Goal: Book appointment/travel/reservation

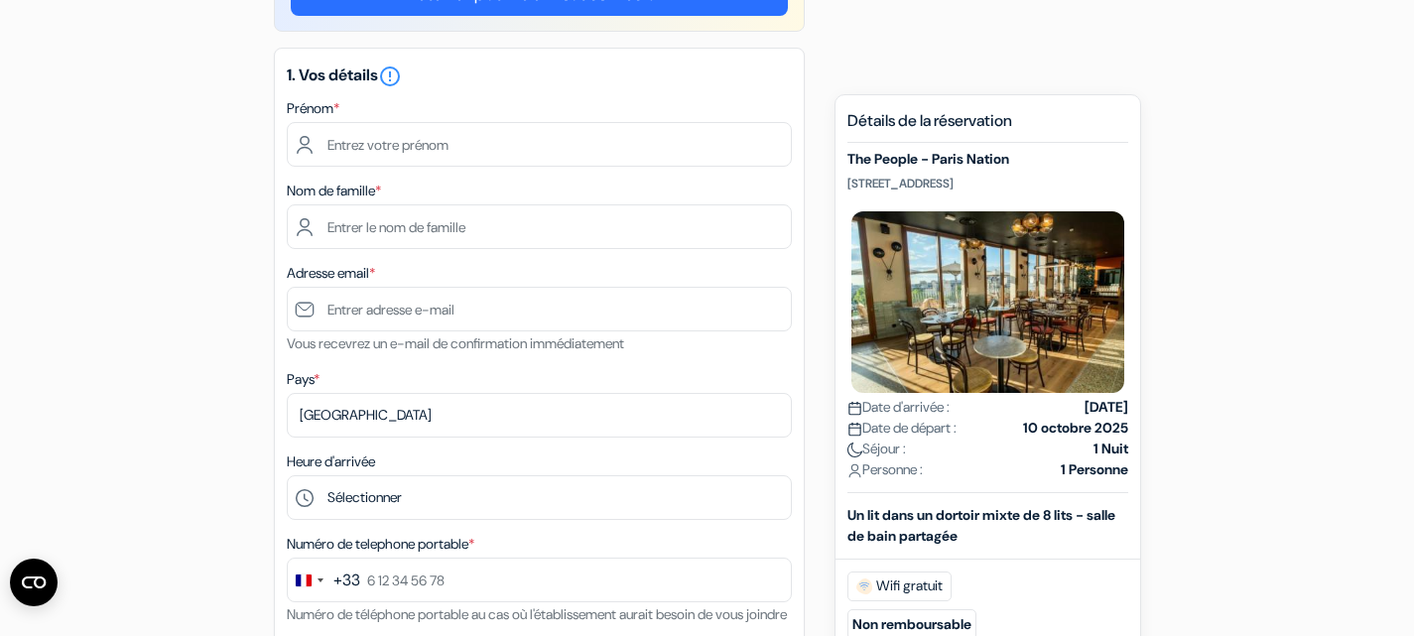
scroll to position [217, 0]
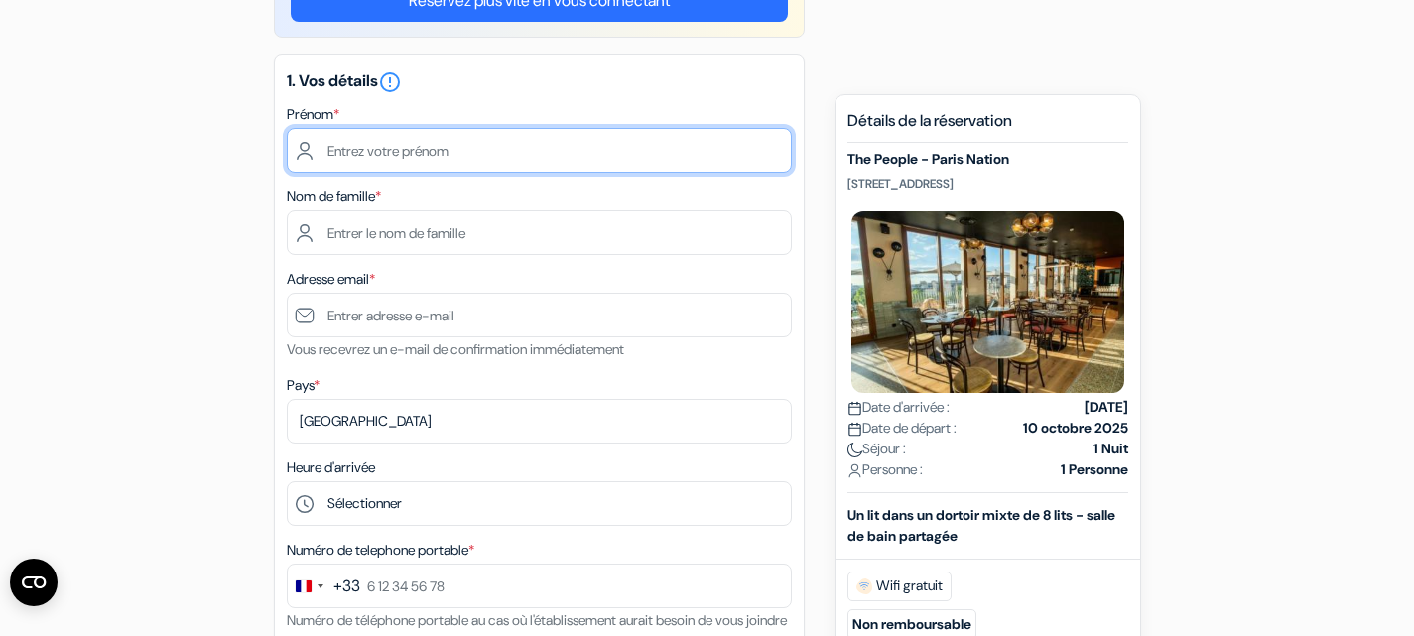
click at [553, 142] on input "text" at bounding box center [539, 150] width 505 height 45
click at [530, 145] on input "text" at bounding box center [539, 150] width 505 height 45
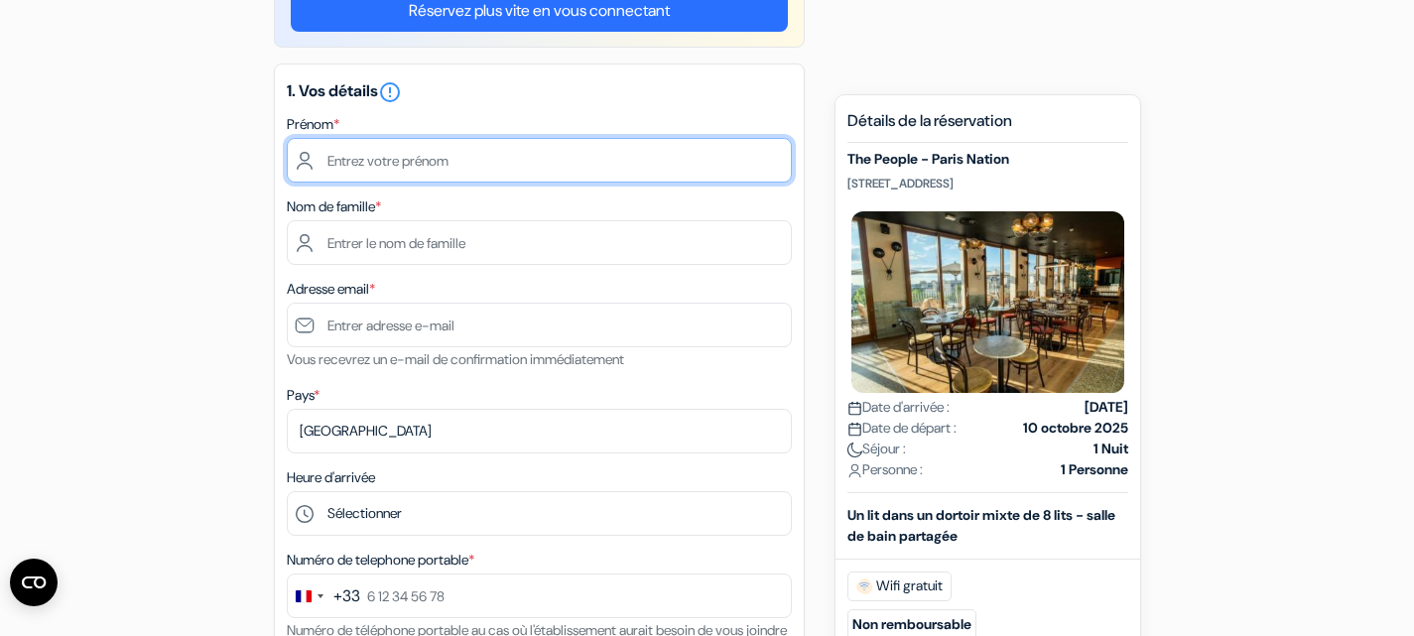
click at [485, 144] on input "text" at bounding box center [539, 160] width 505 height 45
type input "[PERSON_NAME]"
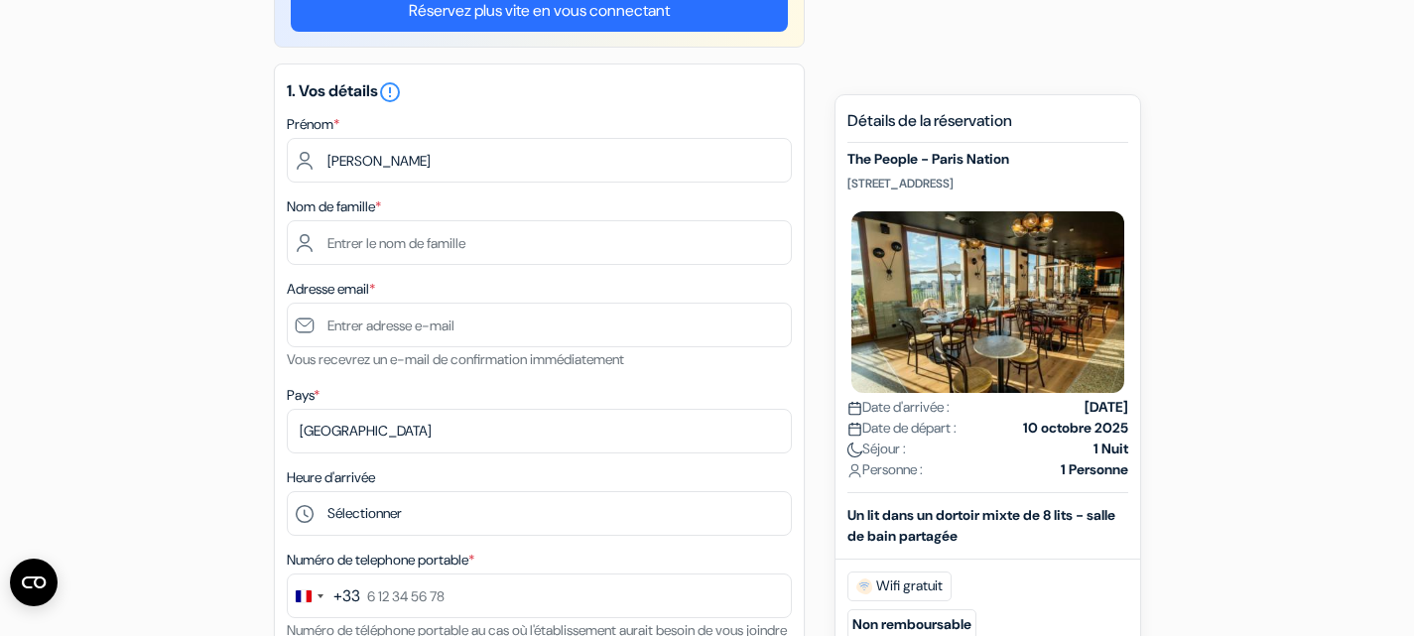
type input "Petitalot"
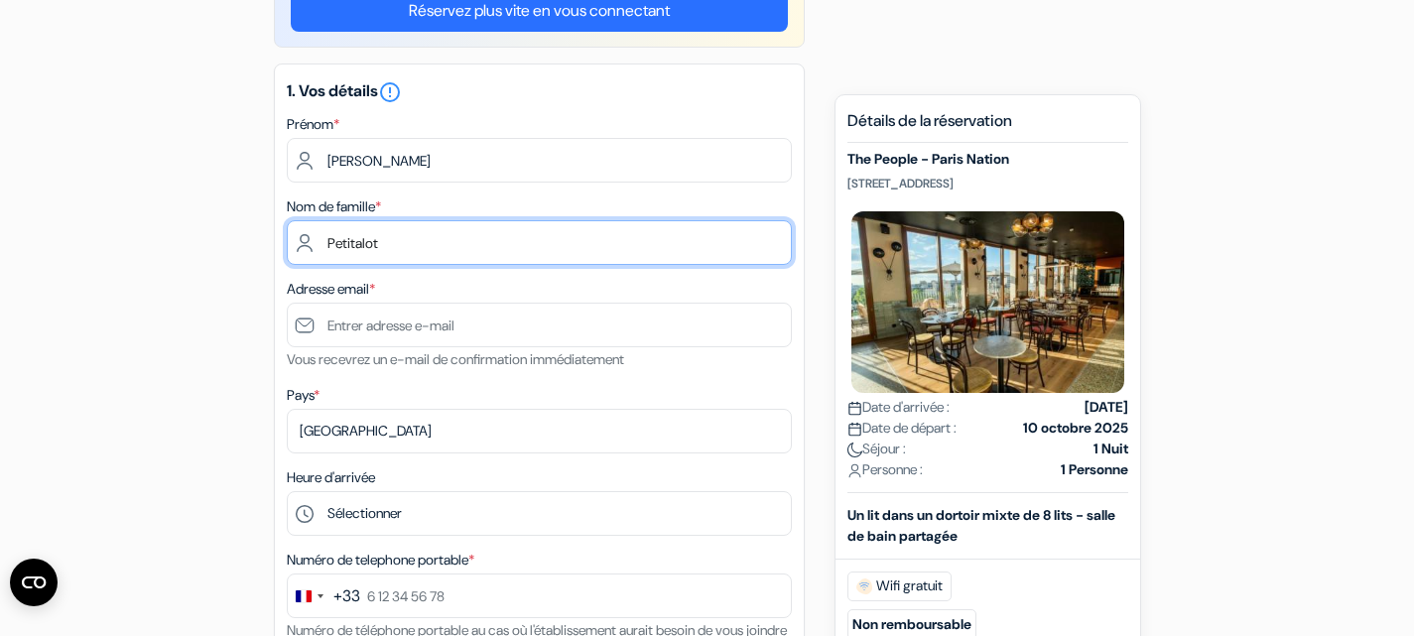
type input "[EMAIL_ADDRESS][DOMAIN_NAME]"
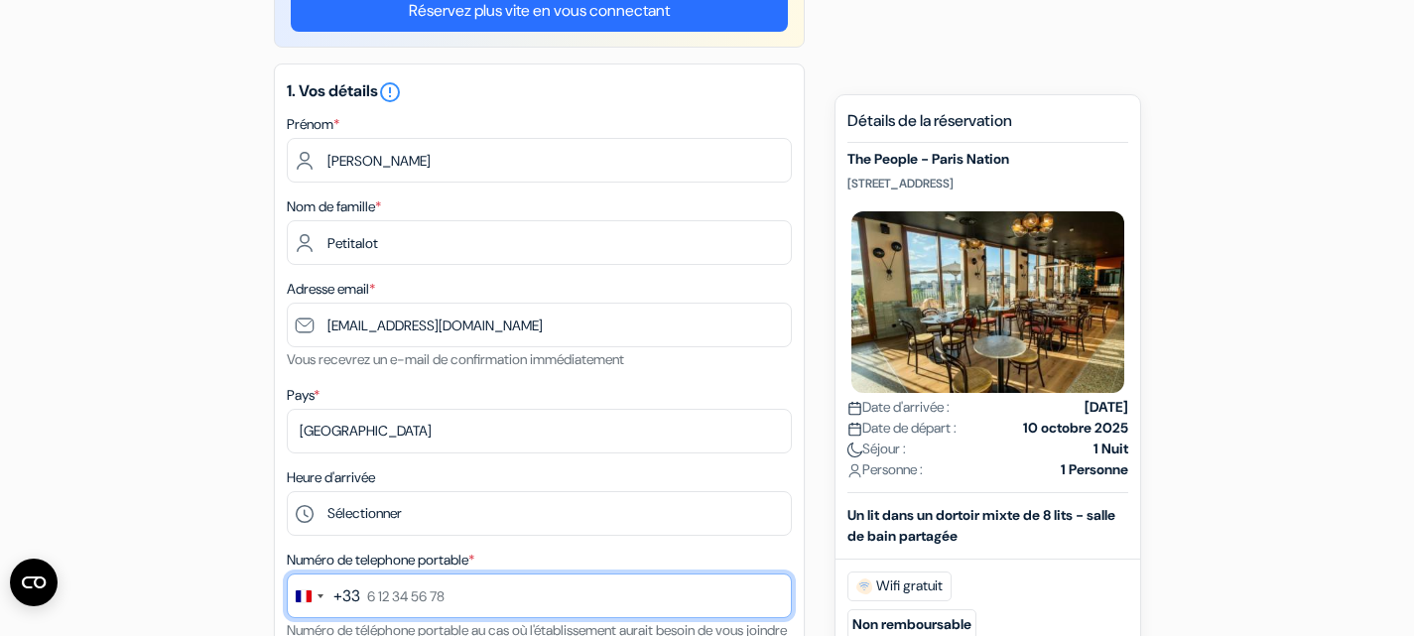
type input "0760183849"
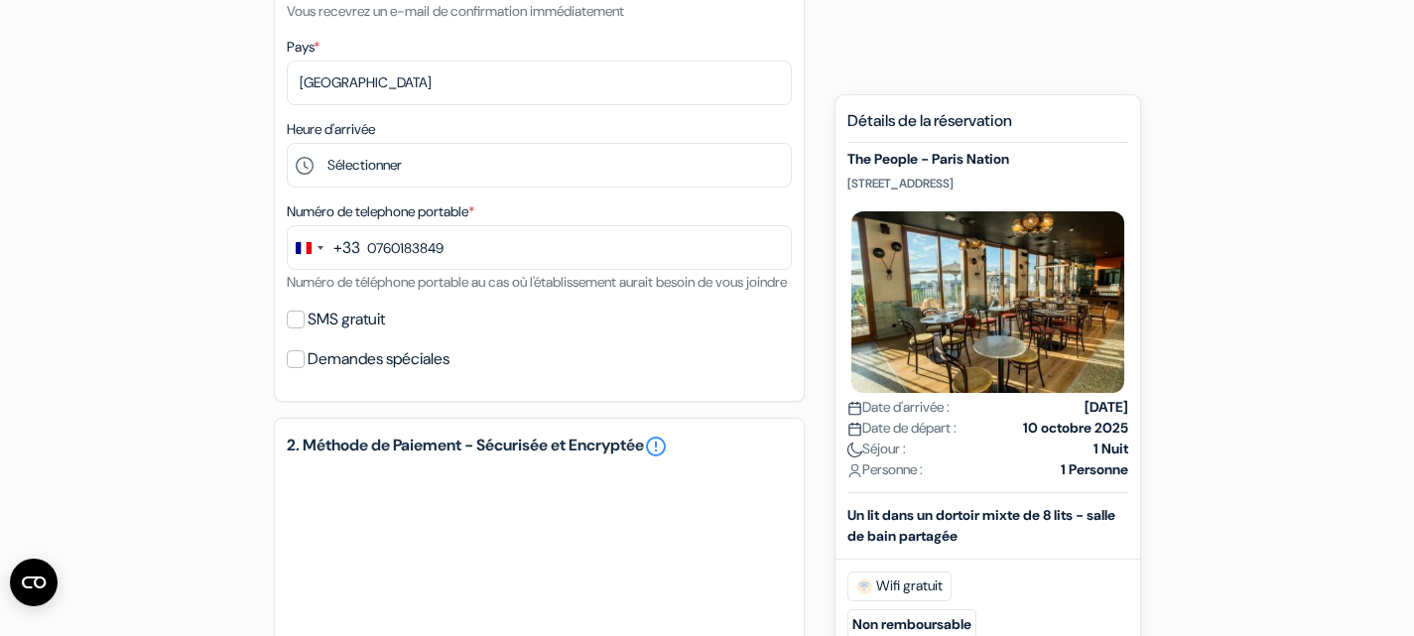
scroll to position [557, 0]
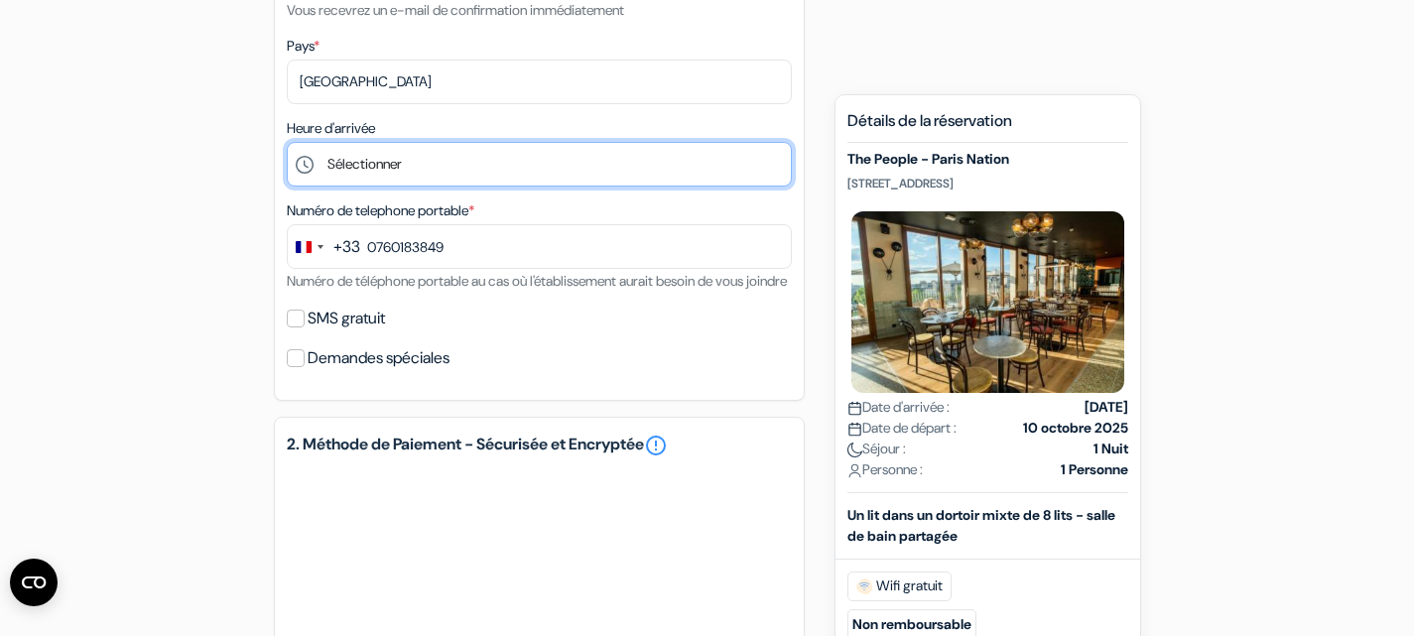
click at [416, 175] on select "Sélectionner 1:00 2:00 3:00 4:00 5:00 6:00 7:00 8:00 9:00 10:00 11:00 12:00 13:…" at bounding box center [539, 164] width 505 height 45
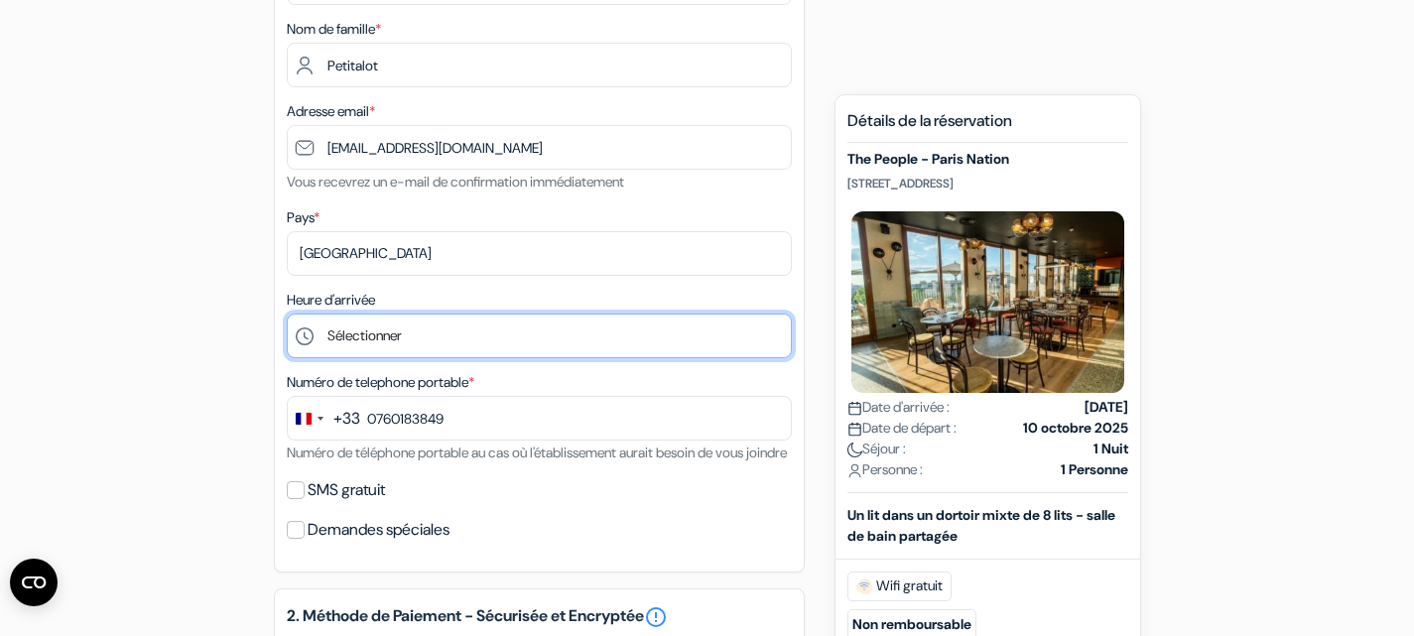
scroll to position [382, 0]
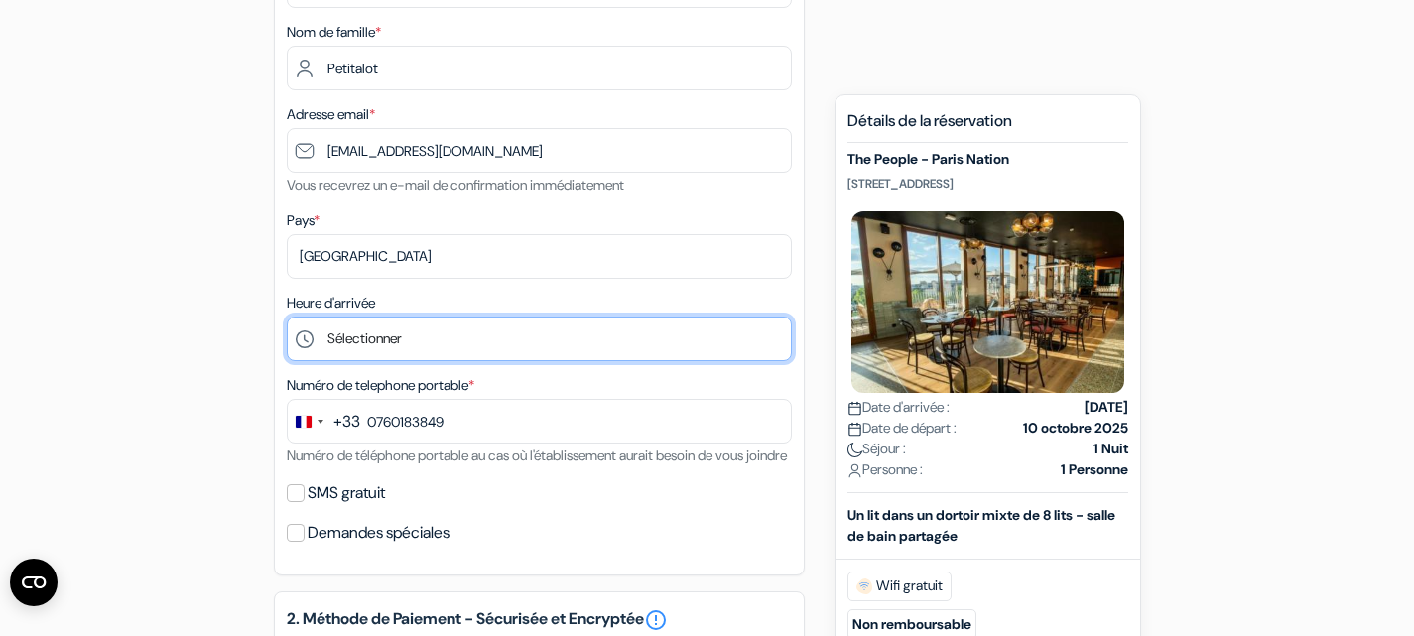
click at [402, 334] on select "Sélectionner 1:00 2:00 3:00 4:00 5:00 6:00 7:00 8:00 9:00 10:00 11:00 12:00 13:…" at bounding box center [539, 339] width 505 height 45
select select "14"
click at [287, 319] on select "Sélectionner 1:00 2:00 3:00 4:00 5:00 6:00 7:00 8:00 9:00 10:00 11:00 12:00 13:…" at bounding box center [539, 339] width 505 height 45
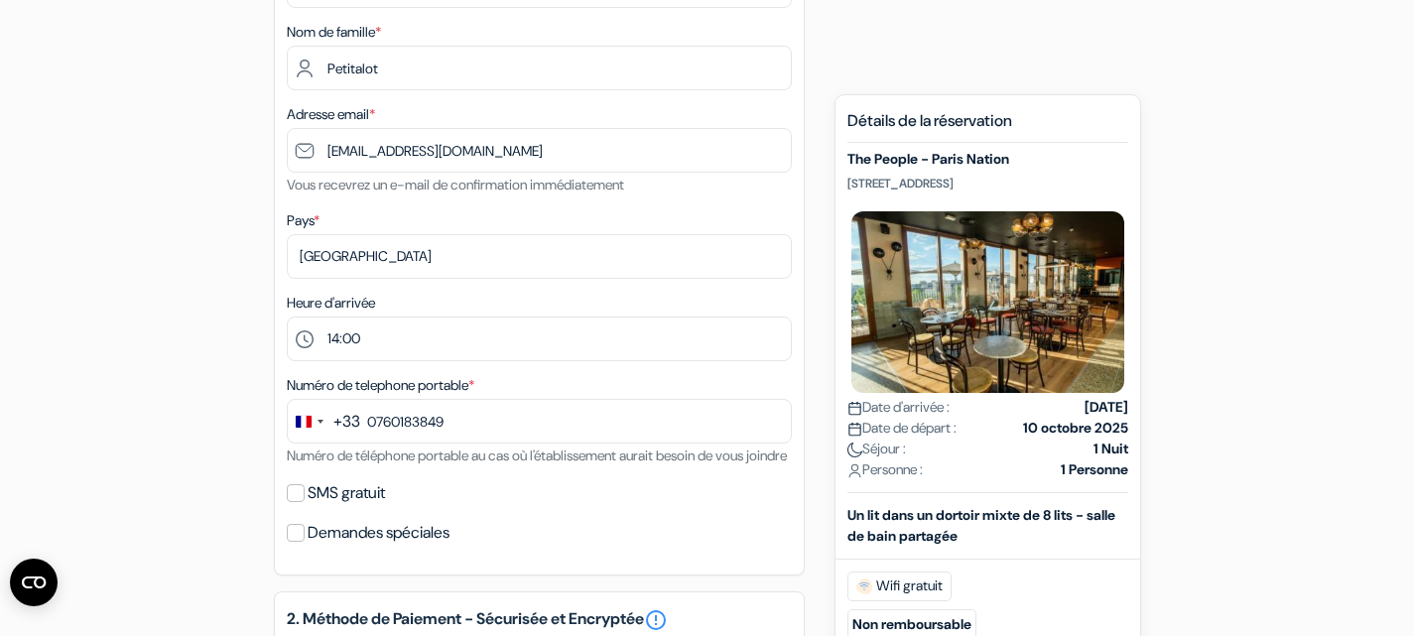
click at [219, 392] on div "add_box The People - Paris Nation [STREET_ADDRESS] done done" at bounding box center [708, 561] width 1310 height 1524
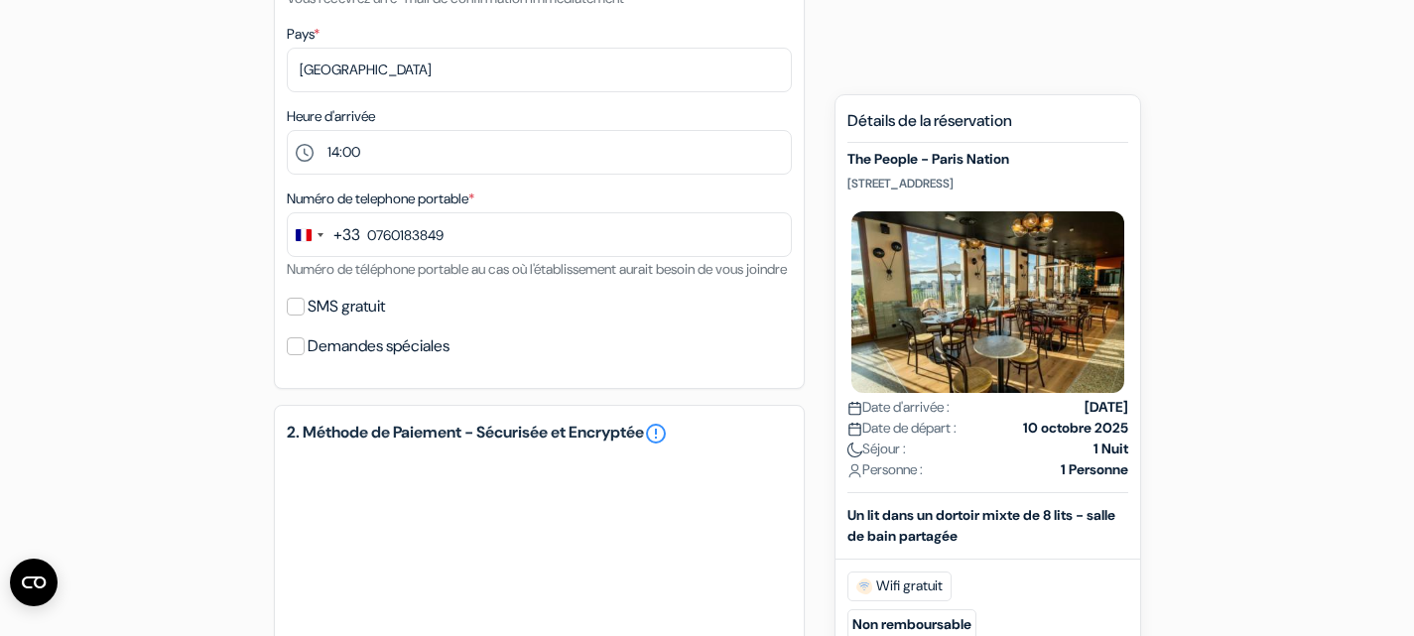
scroll to position [572, 0]
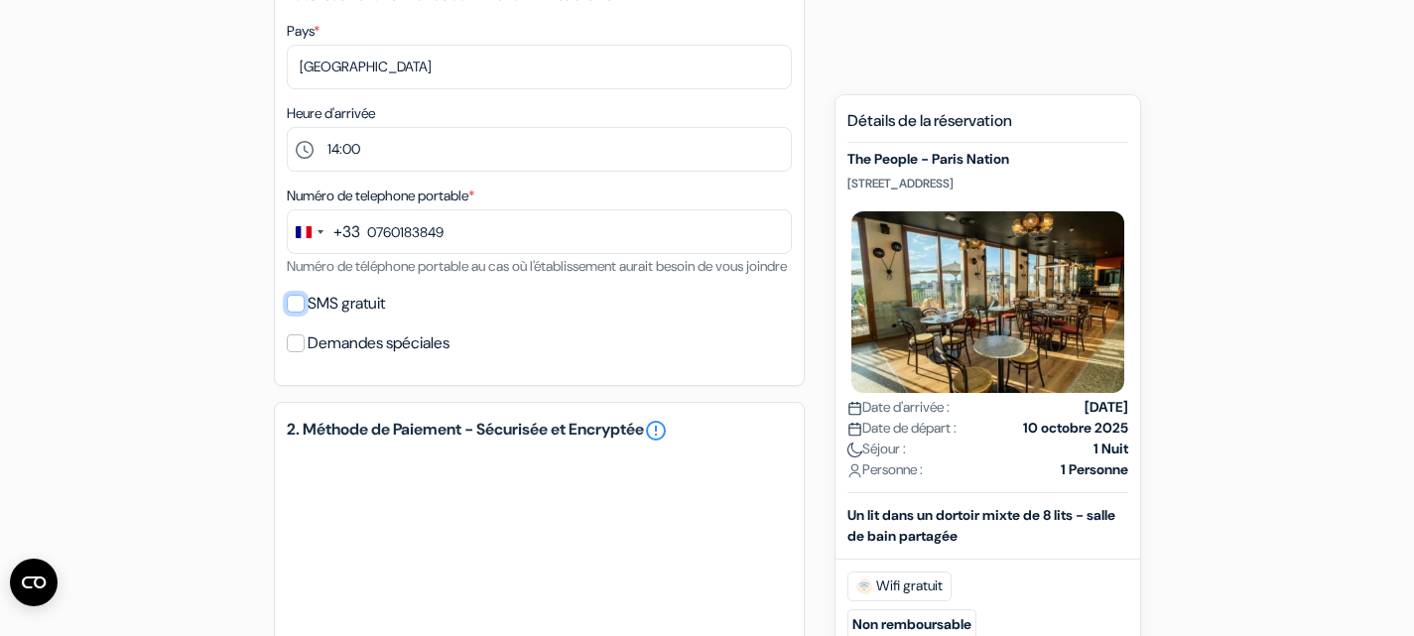
click at [300, 313] on input "SMS gratuit" at bounding box center [296, 304] width 18 height 18
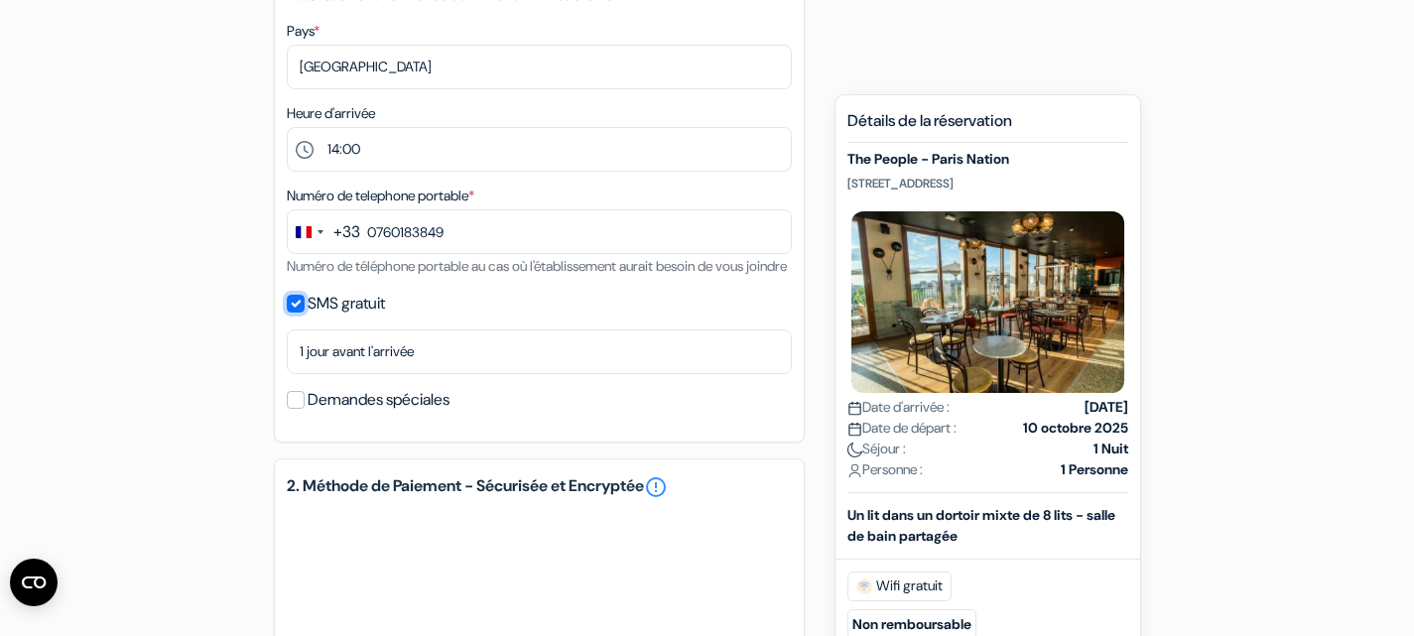
click at [300, 313] on input "SMS gratuit" at bounding box center [296, 304] width 18 height 18
checkbox input "false"
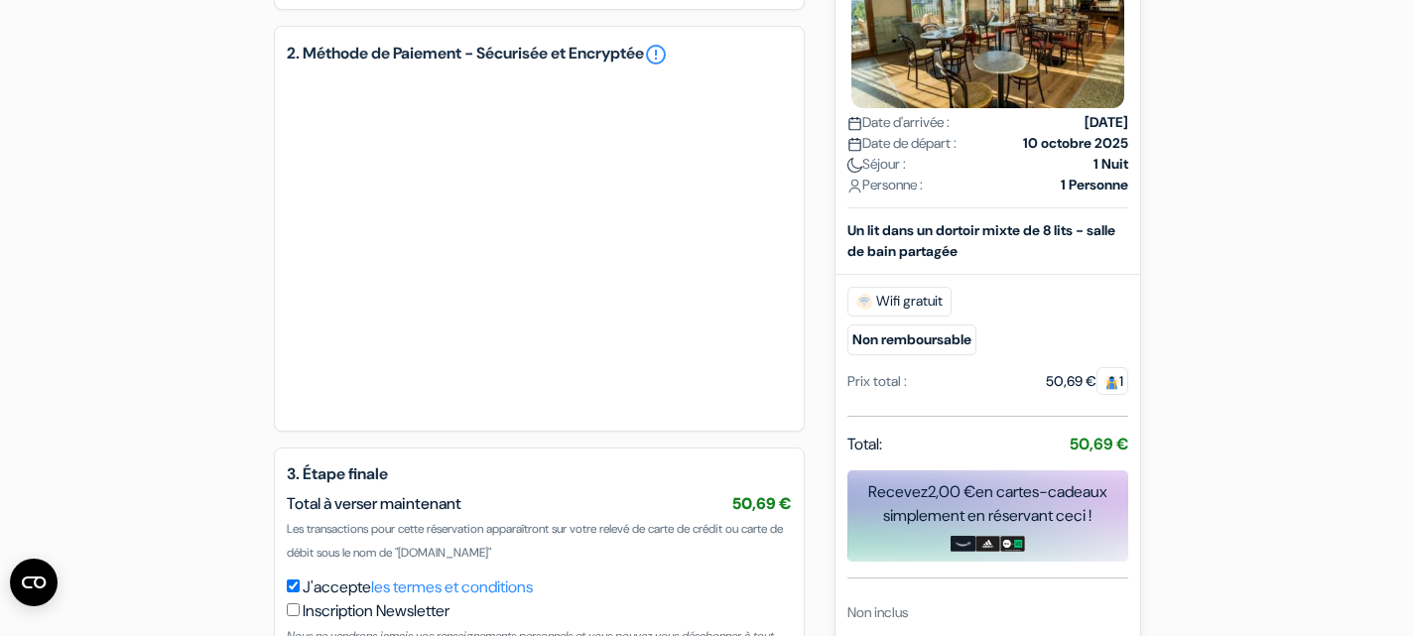
scroll to position [949, 0]
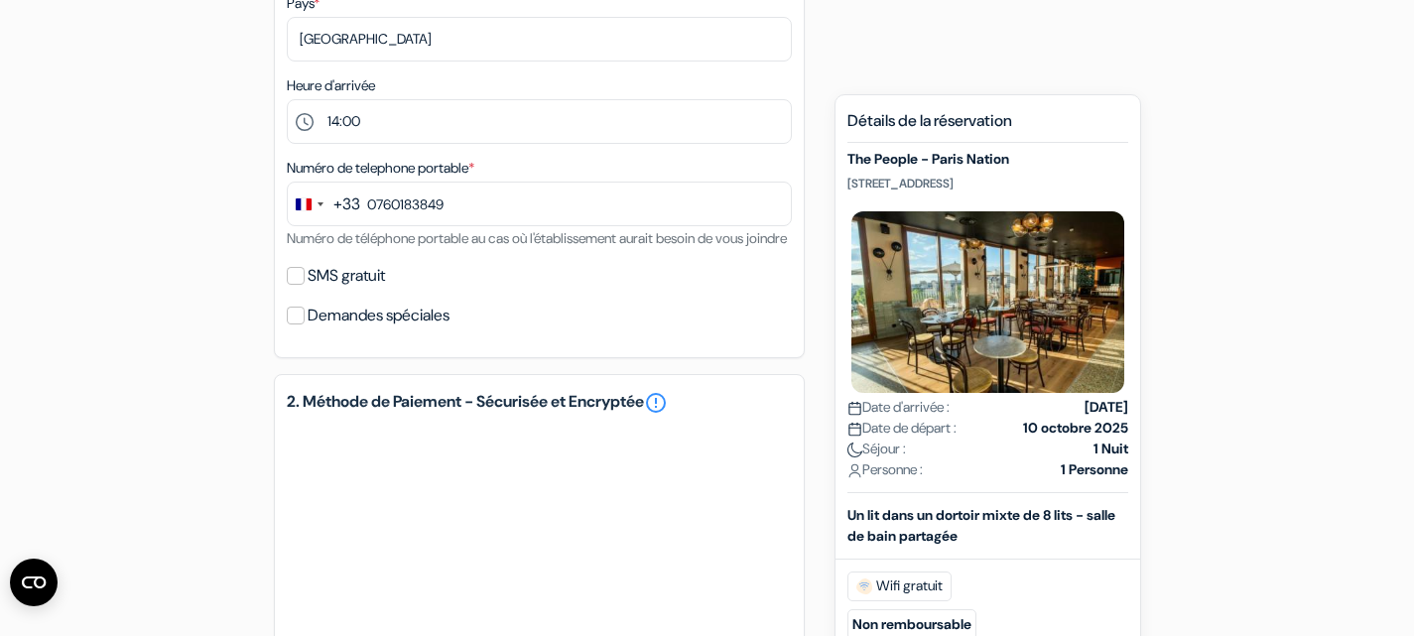
scroll to position [595, 0]
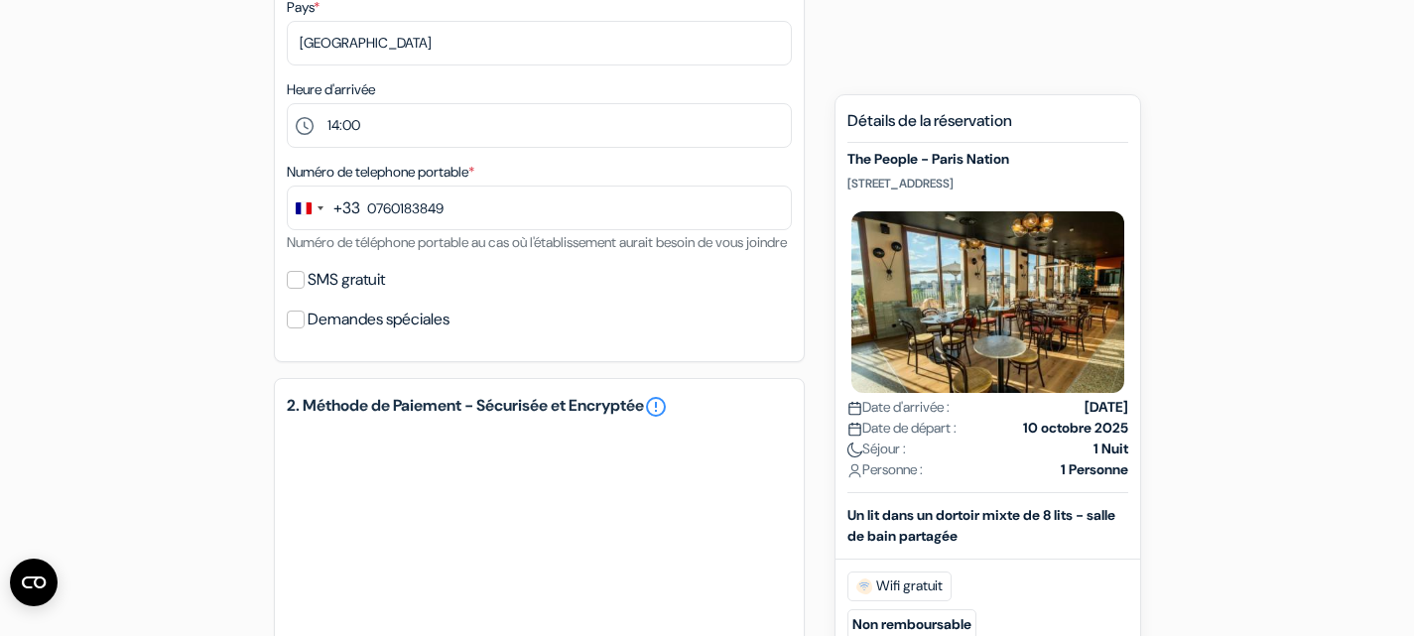
drag, startPoint x: 971, startPoint y: 185, endPoint x: 954, endPoint y: 182, distance: 18.1
click at [954, 182] on p "[STREET_ADDRESS]" at bounding box center [987, 184] width 281 height 16
click at [1050, 195] on div "The People - Paris Nation [STREET_ADDRESS] Date d'arrivée : [DATE] Date de dépa…" at bounding box center [987, 322] width 281 height 342
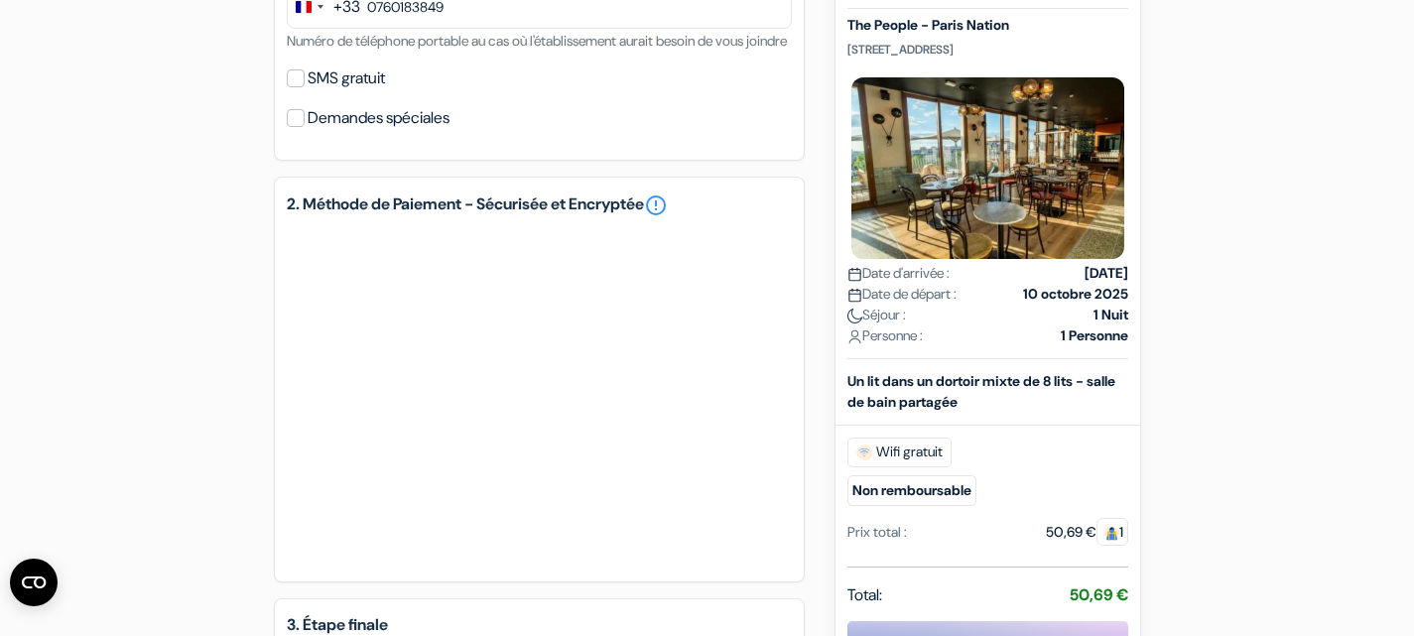
scroll to position [1114, 0]
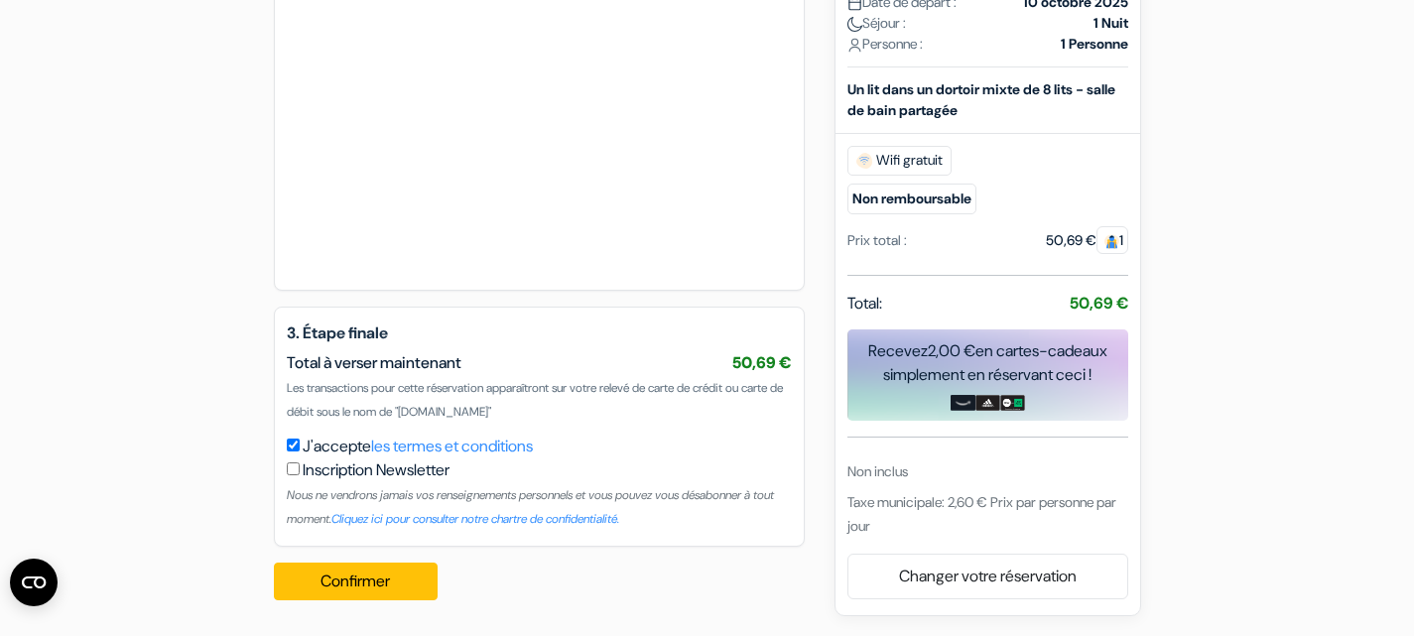
click at [365, 604] on div "Confirmer Loading... Traitement de la demande..." at bounding box center [362, 581] width 177 height 69
click at [369, 599] on button "Confirmer Loading..." at bounding box center [356, 582] width 165 height 38
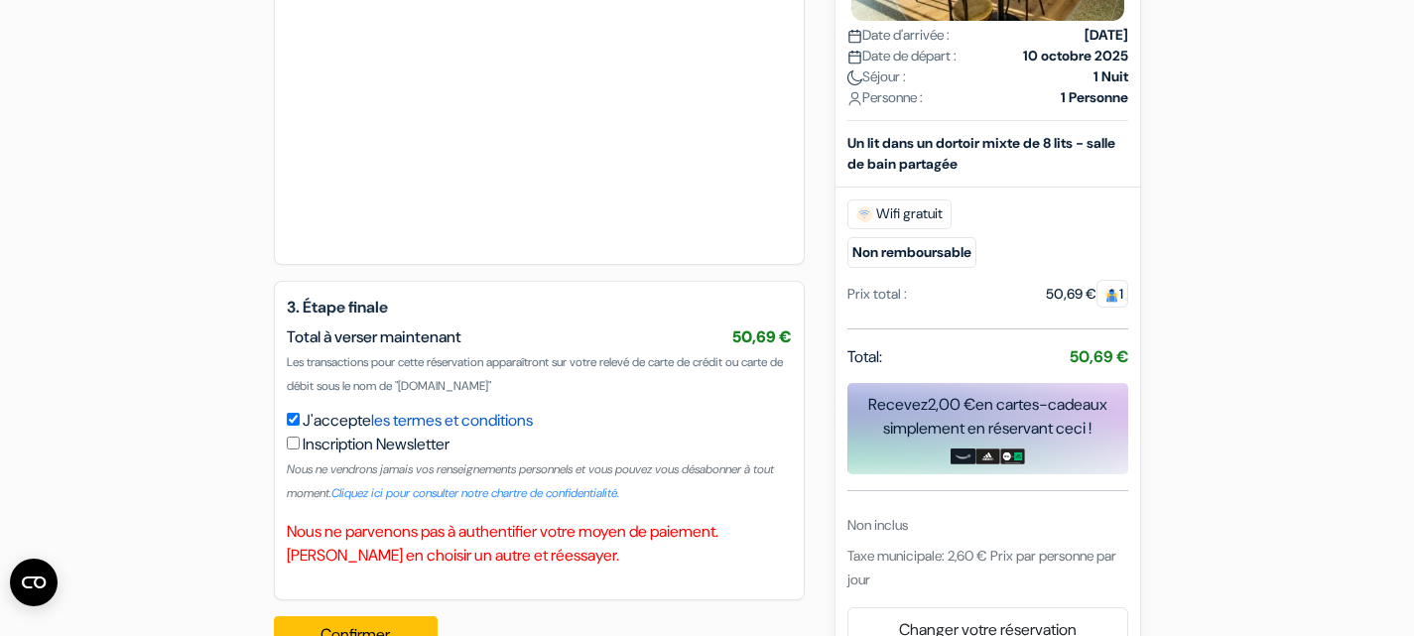
scroll to position [1194, 0]
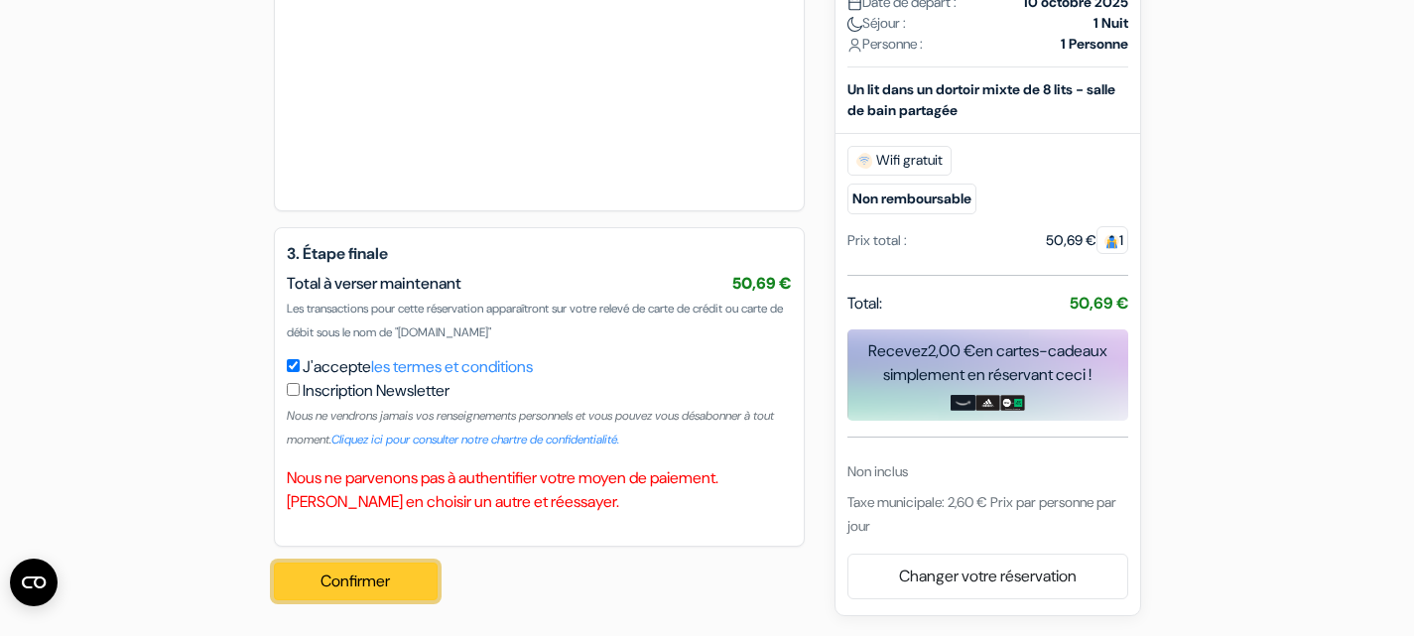
click at [377, 569] on button "Confirmer Loading..." at bounding box center [356, 582] width 165 height 38
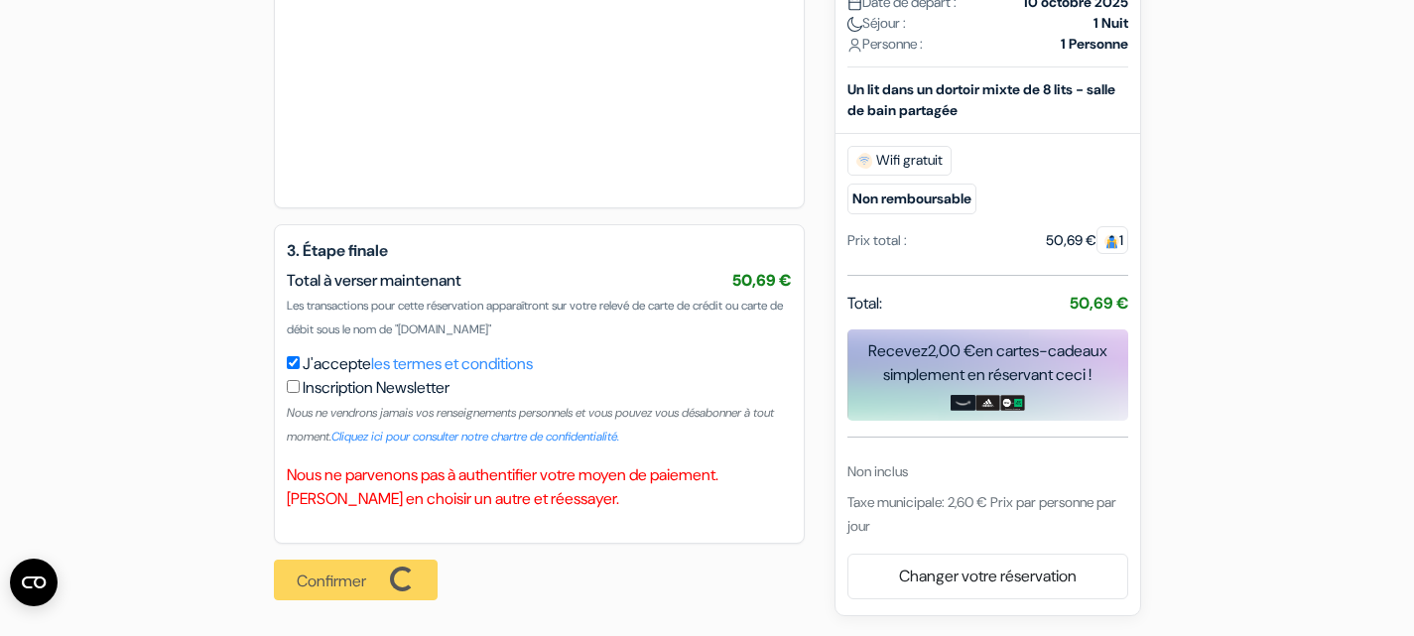
scroll to position [1197, 0]
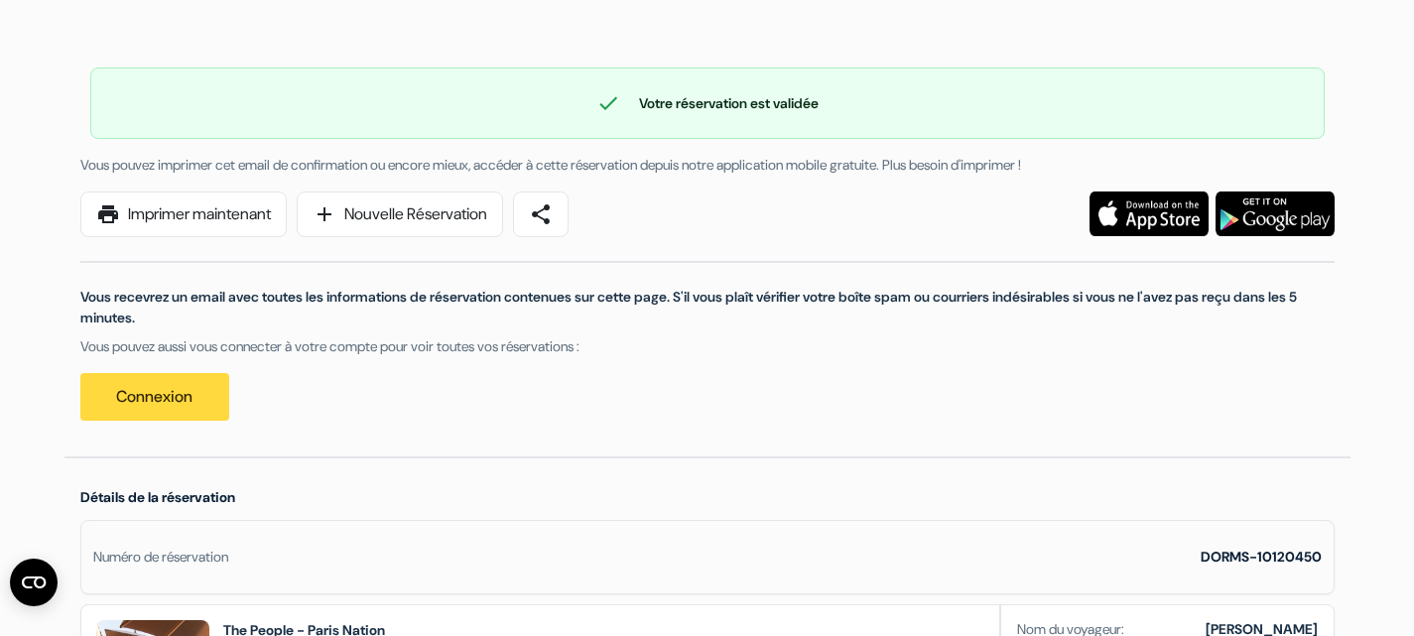
scroll to position [107, 0]
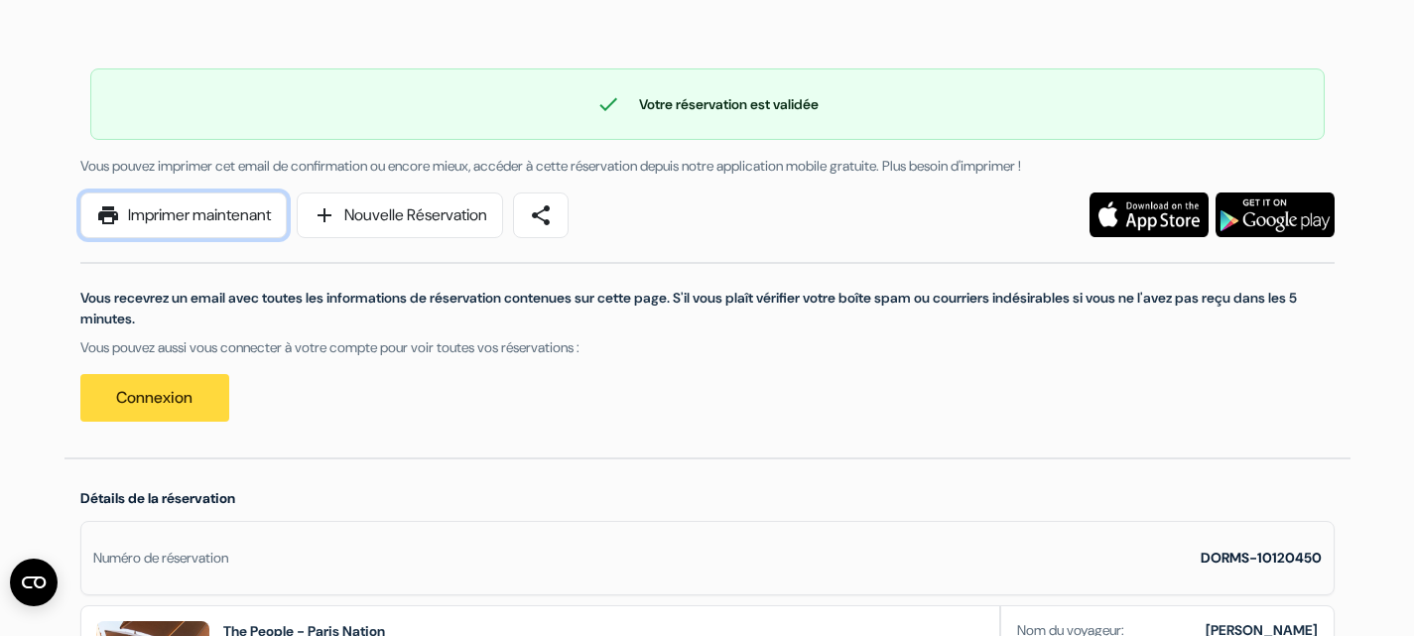
drag, startPoint x: 155, startPoint y: 223, endPoint x: 429, endPoint y: 374, distance: 312.7
click at [155, 223] on link "print Imprimer maintenant" at bounding box center [183, 216] width 206 height 46
